Goal: Find specific page/section: Find specific page/section

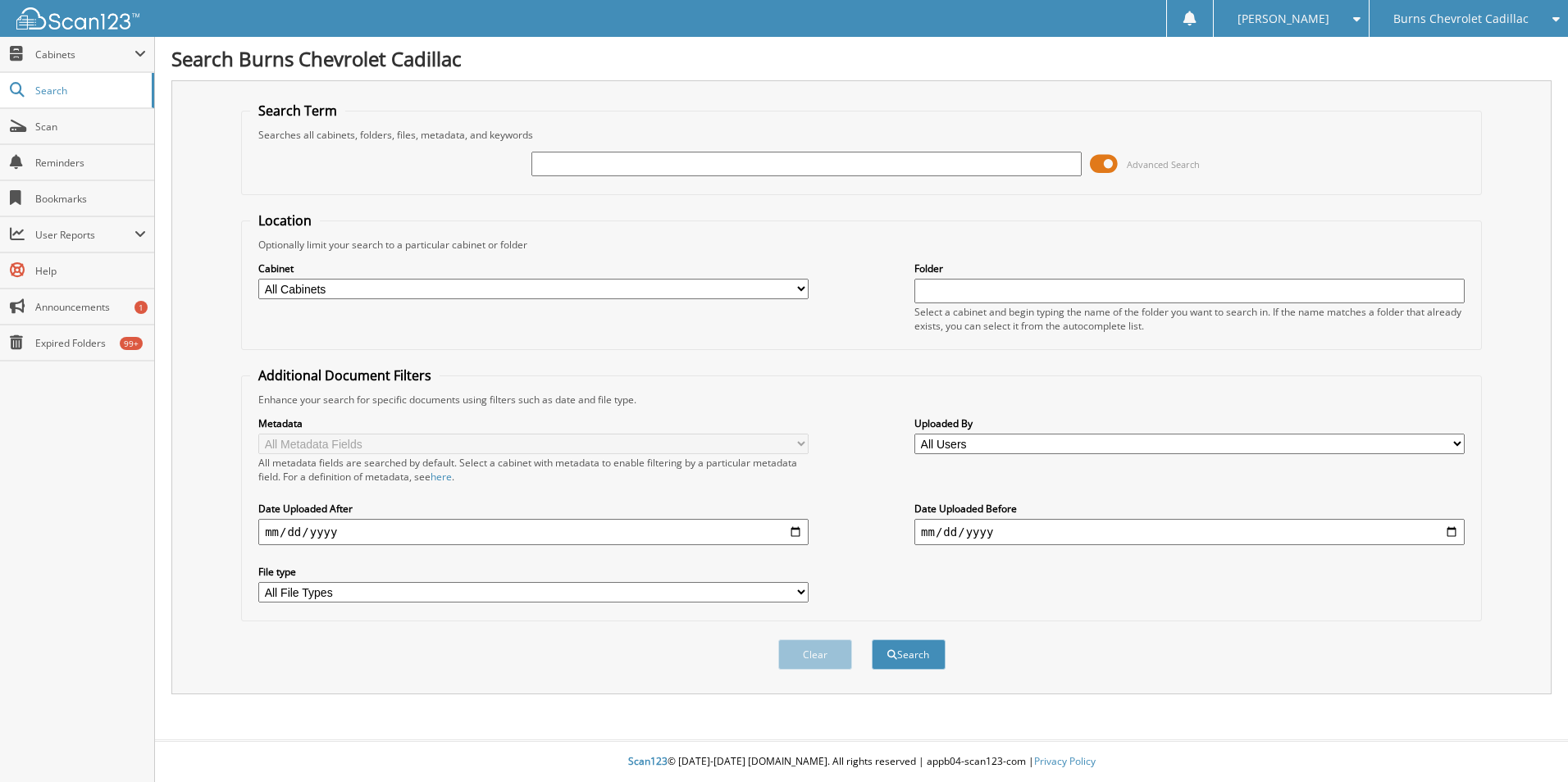
click at [724, 161] on input "text" at bounding box center [806, 164] width 550 height 25
type input "SKY PLUMBING"
click at [872, 639] on button "Search" at bounding box center [909, 654] width 74 height 31
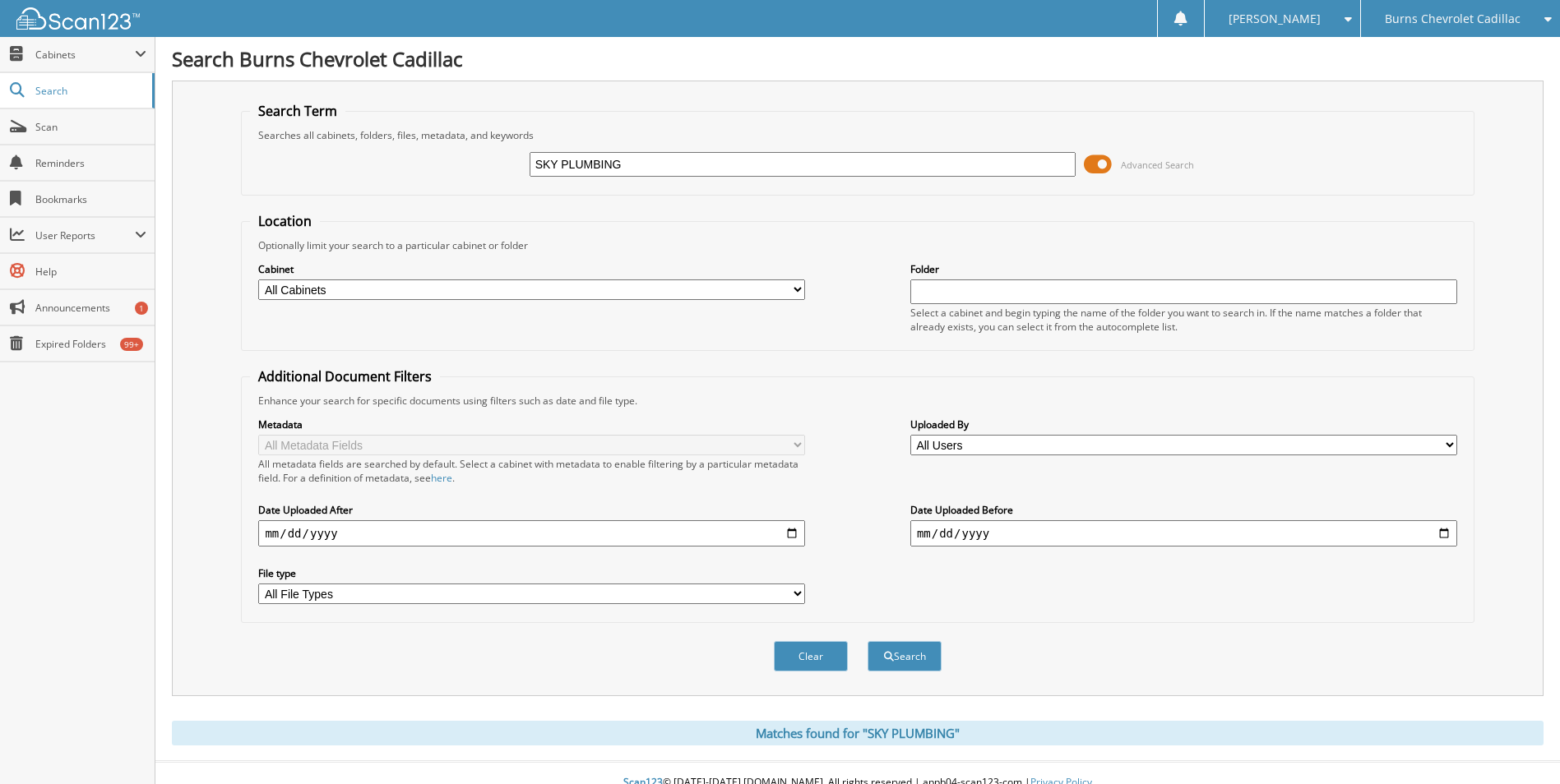
click at [1085, 161] on span at bounding box center [1098, 165] width 28 height 25
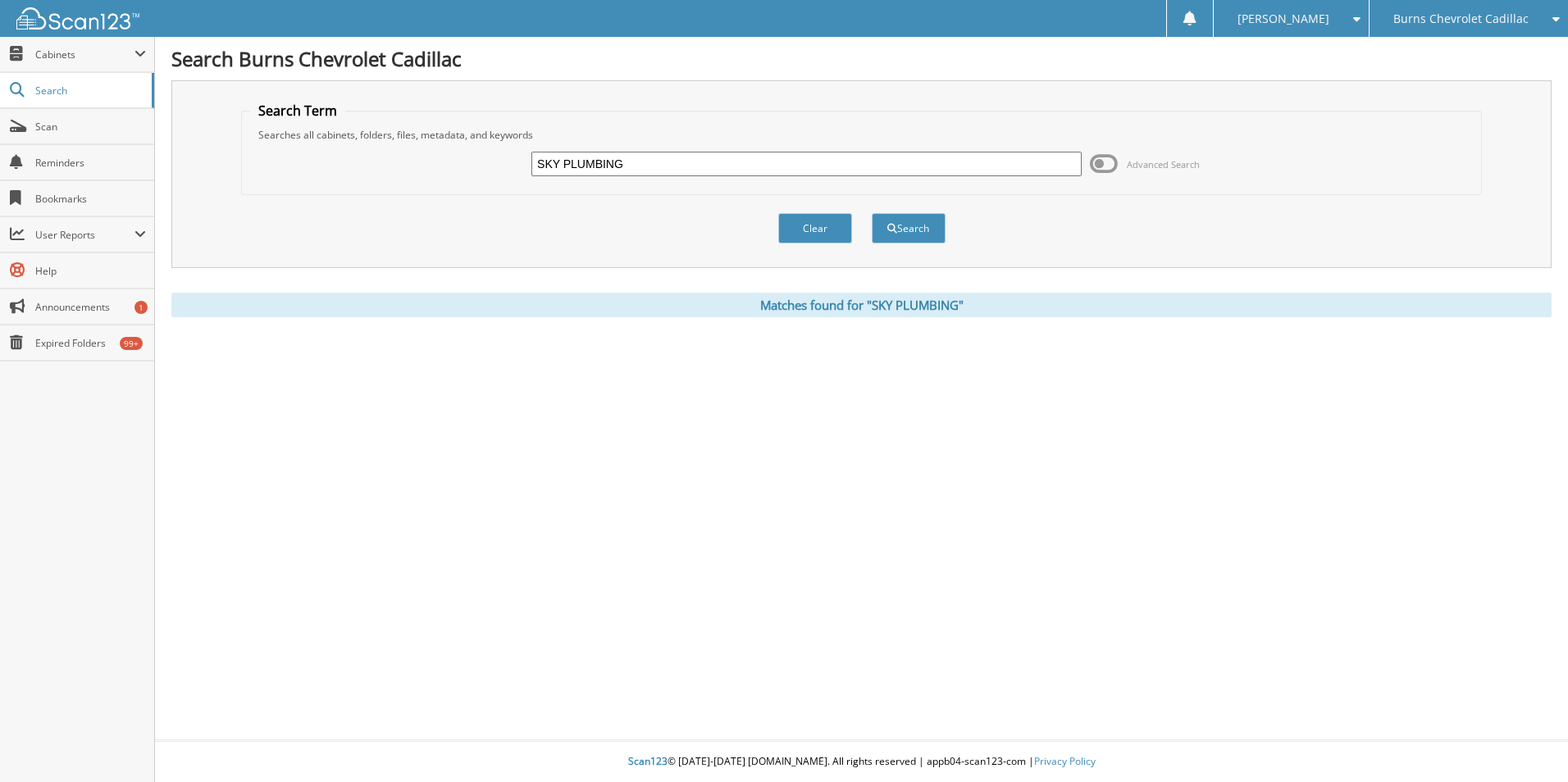
drag, startPoint x: 659, startPoint y: 165, endPoint x: 275, endPoint y: 171, distance: 384.0
click at [275, 171] on div "SKY PLUMBING Advanced Search" at bounding box center [861, 164] width 1223 height 44
click at [81, 133] on span "Scan" at bounding box center [90, 126] width 111 height 14
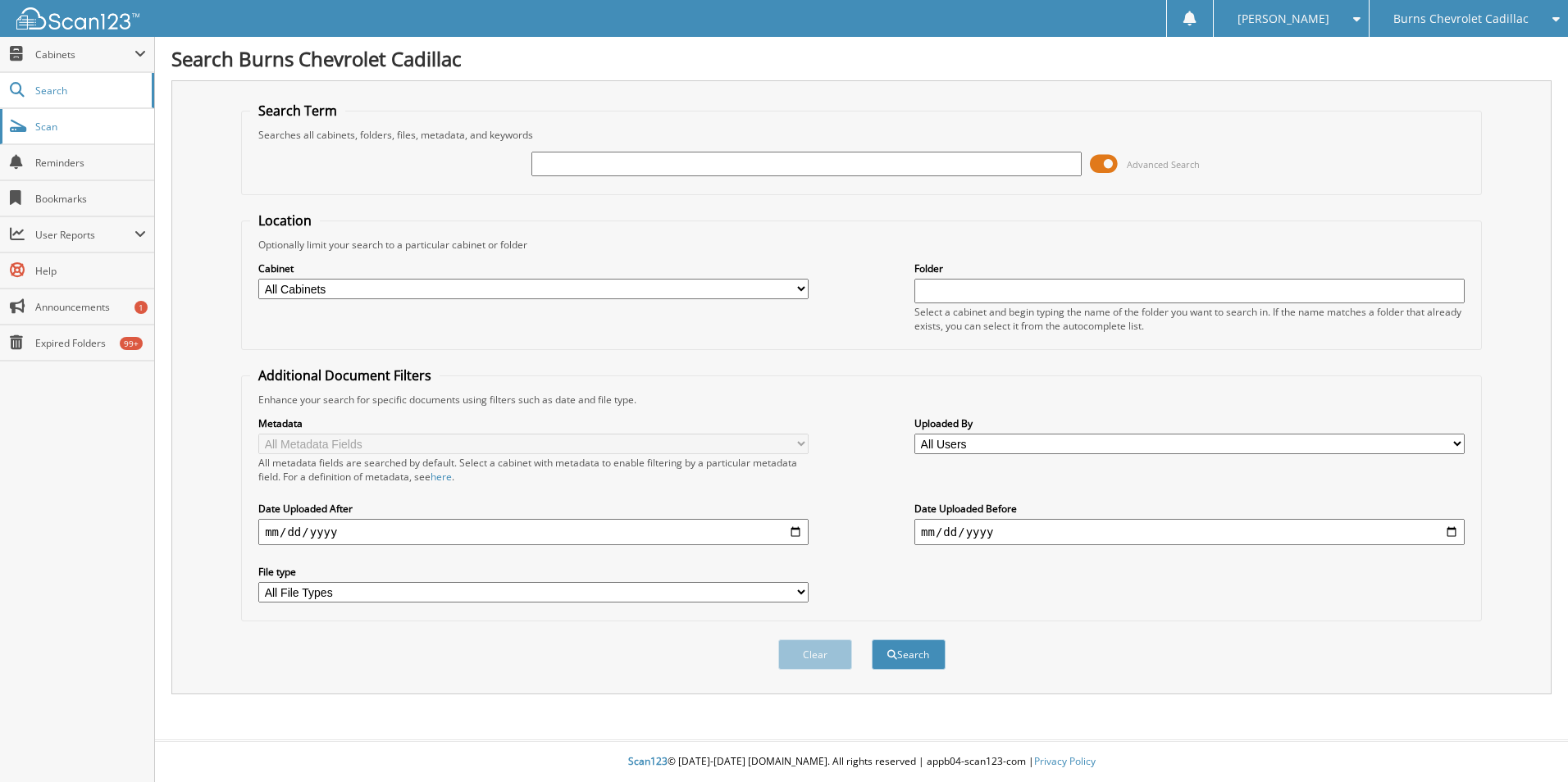
click at [80, 132] on span "Scan" at bounding box center [90, 126] width 111 height 14
